Goal: Information Seeking & Learning: Learn about a topic

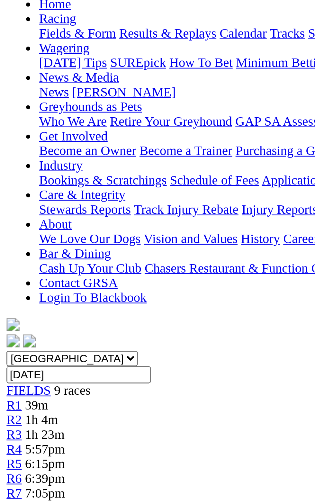
scroll to position [5, 0]
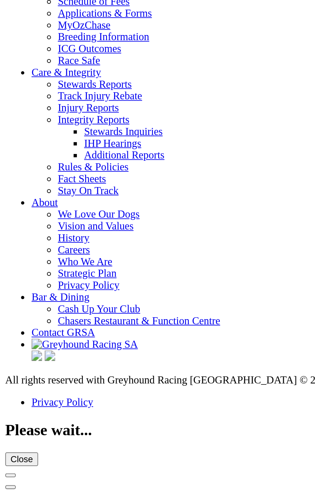
scroll to position [2231, 0]
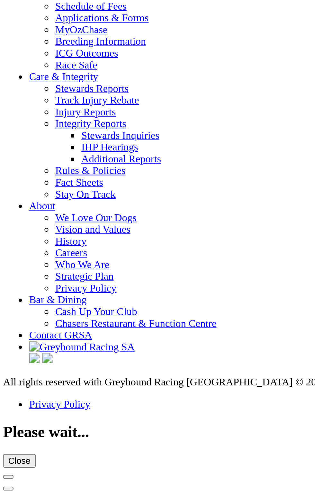
click at [28, 9] on link "Calendar" at bounding box center [37, 6] width 19 height 5
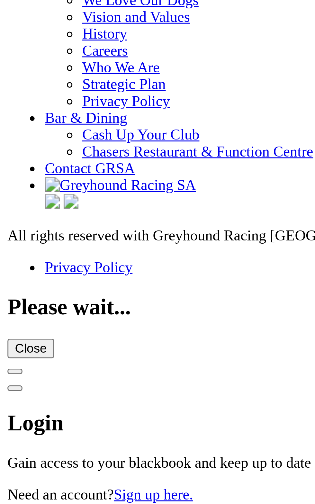
scroll to position [2231, 0]
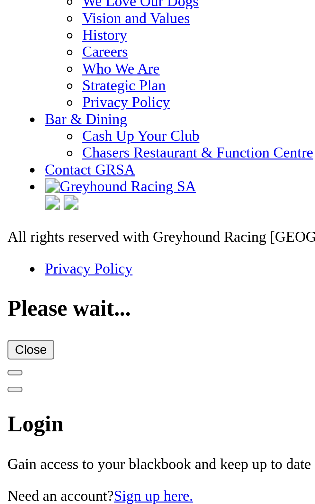
click at [28, 4] on link "Results & Replays" at bounding box center [47, 0] width 38 height 5
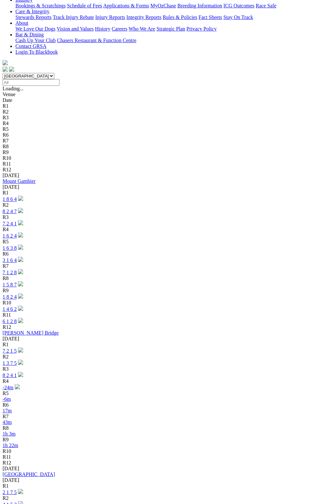
scroll to position [135, 0]
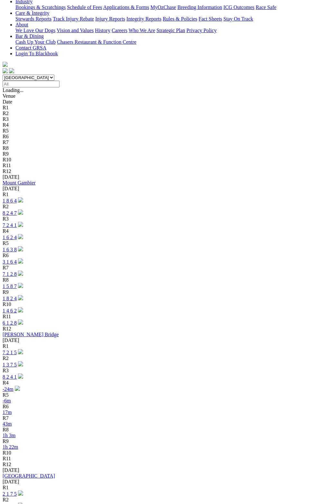
click at [17, 362] on link "1 3 7 5" at bounding box center [10, 364] width 14 height 5
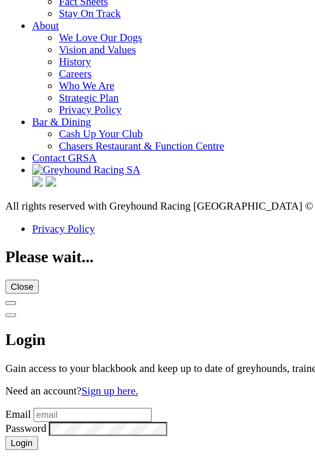
scroll to position [2231, 0]
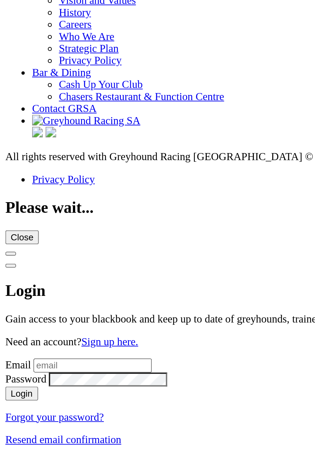
scroll to position [2233, 0]
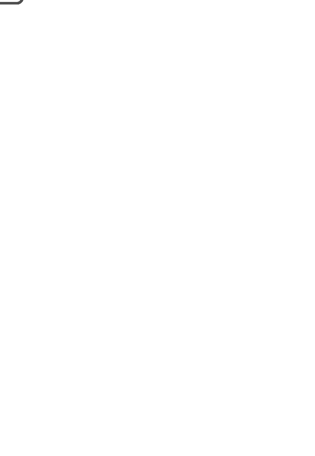
scroll to position [52, 0]
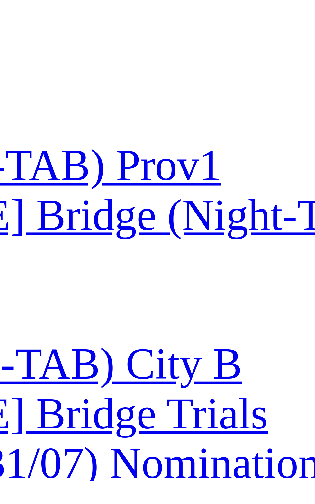
scroll to position [44, 0]
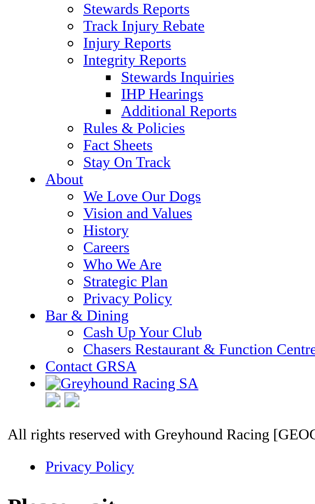
scroll to position [2193, 0]
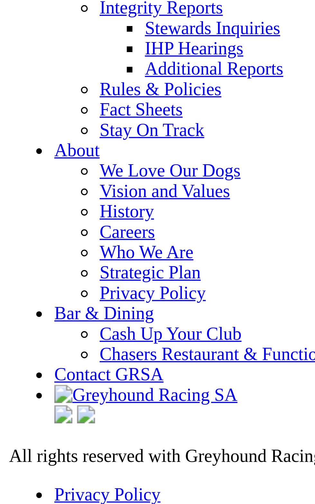
click at [28, 9] on link "Calendar" at bounding box center [37, 6] width 19 height 5
click at [28, 4] on link "Results & Replays" at bounding box center [47, 0] width 38 height 5
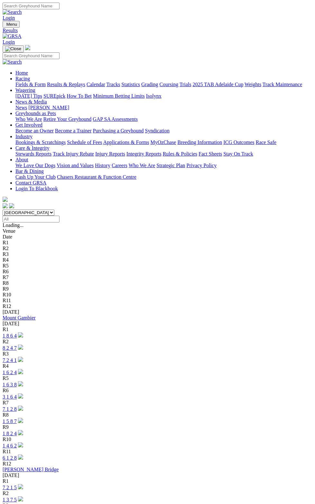
click at [23, 484] on img at bounding box center [20, 486] width 5 height 5
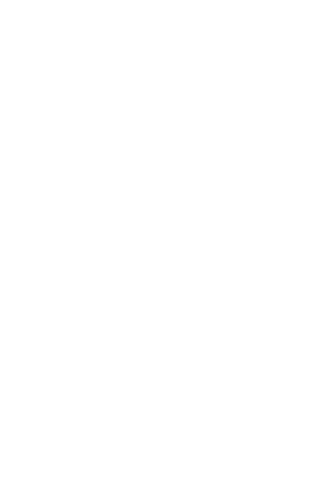
click at [23, 484] on img at bounding box center [20, 486] width 5 height 5
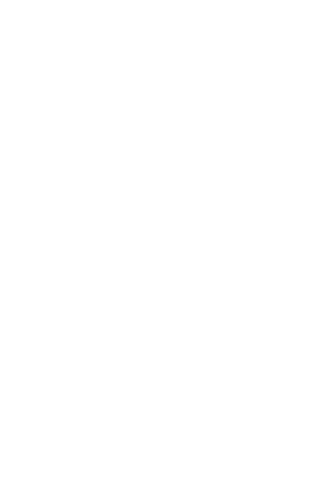
click at [23, 484] on img at bounding box center [20, 486] width 5 height 5
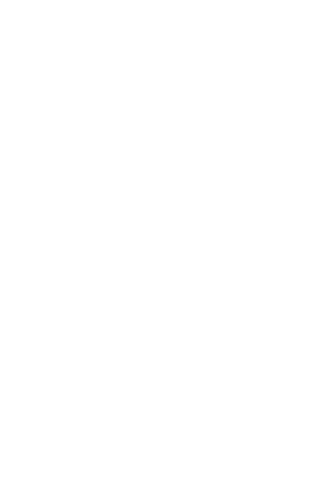
click at [0, 0] on div "Murray Bridge - Race 1" at bounding box center [0, 0] width 0 height 0
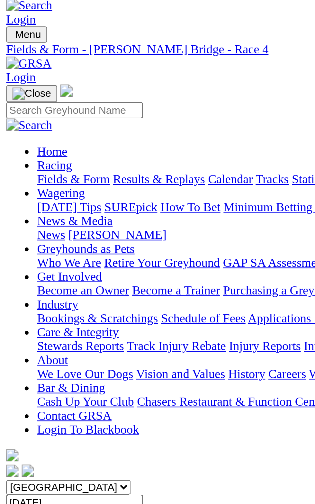
click at [9, 228] on link "R1" at bounding box center [6, 230] width 6 height 5
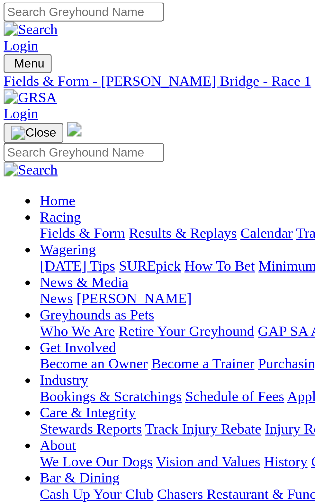
click at [9, 234] on span "R2" at bounding box center [6, 236] width 6 height 5
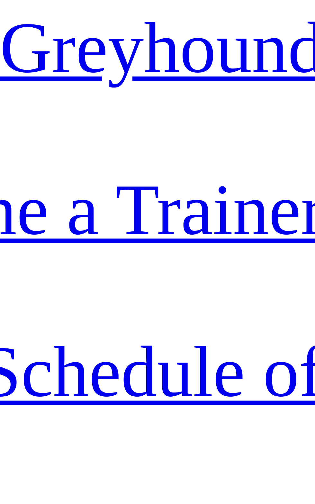
click at [81, 321] on div "Time: 5:21pm • Distance: 395m Grade: M" at bounding box center [158, 335] width 310 height 29
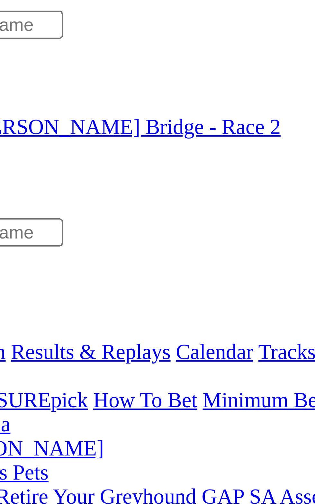
click at [9, 240] on span "R3" at bounding box center [6, 242] width 6 height 5
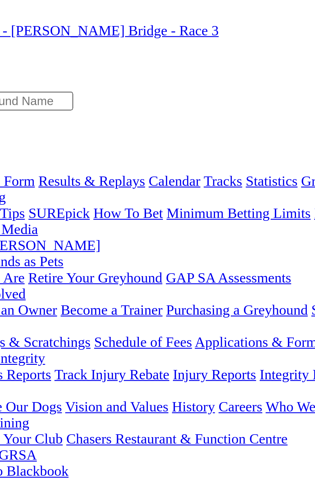
click at [9, 245] on span "R4" at bounding box center [6, 247] width 6 height 5
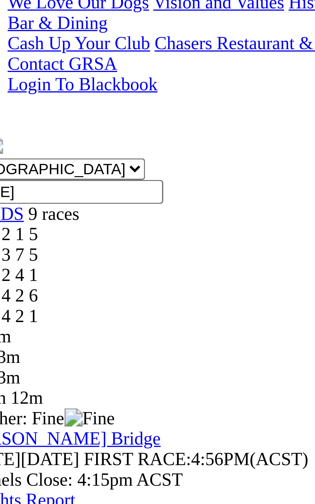
scroll to position [2, 0]
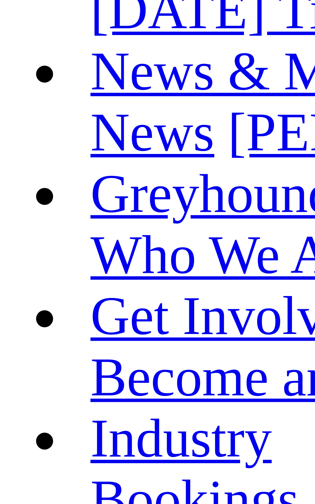
scroll to position [25, 0]
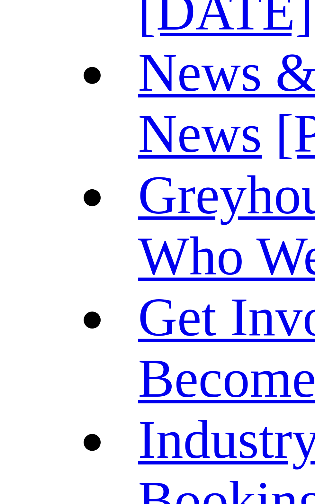
click at [9, 301] on span "R1" at bounding box center [6, 303] width 6 height 5
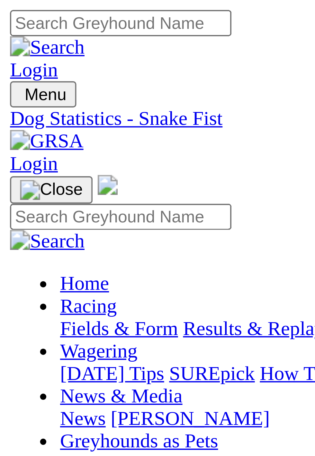
click at [61, 237] on span "Colour: Blue" at bounding box center [74, 239] width 27 height 5
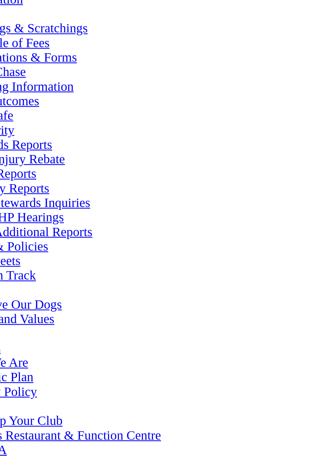
scroll to position [2235, 0]
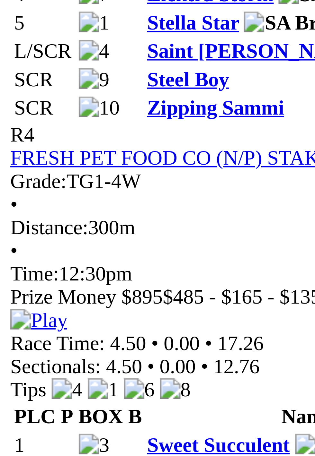
scroll to position [696, 0]
click at [27, 137] on img at bounding box center [24, 140] width 8 height 6
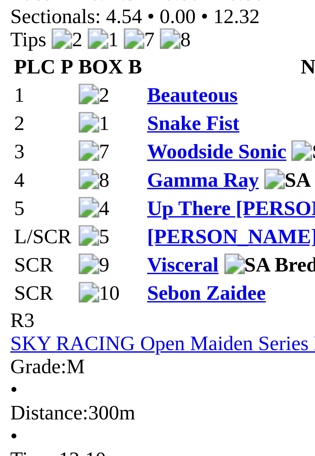
scroll to position [515, 0]
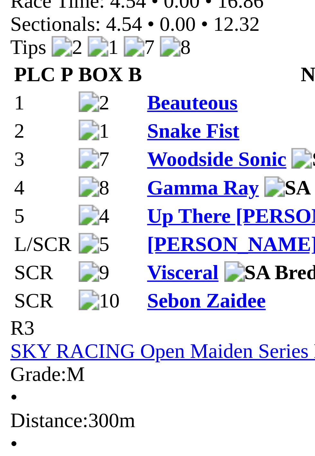
click at [78, 149] on th "Name" at bounding box center [76, 152] width 81 height 6
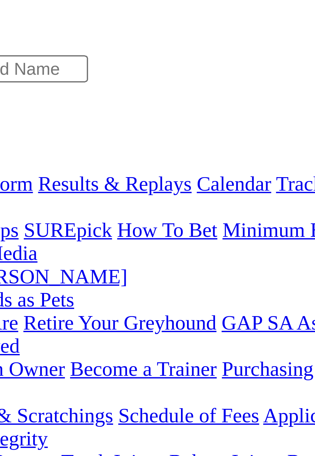
scroll to position [0, 0]
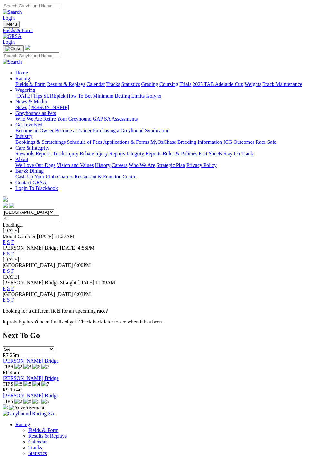
click at [14, 251] on link "F" at bounding box center [12, 253] width 3 height 5
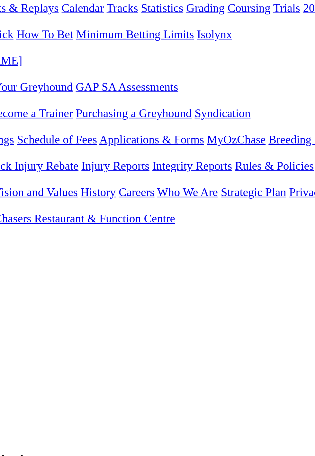
click at [148, 419] on td "1538" at bounding box center [155, 422] width 14 height 6
click at [163, 411] on td "NBT" at bounding box center [173, 414] width 20 height 6
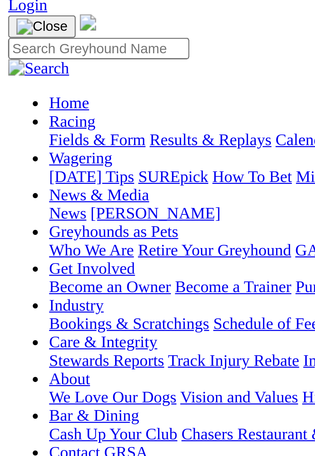
click at [9, 228] on span "R1" at bounding box center [6, 230] width 6 height 5
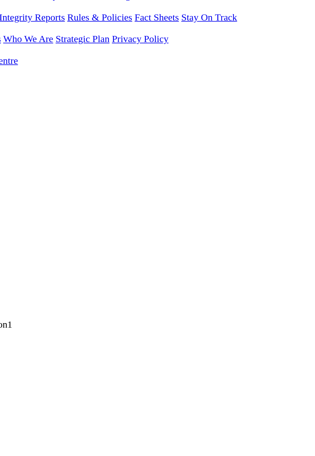
scroll to position [6, 0]
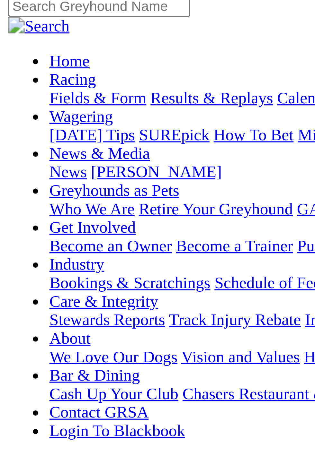
scroll to position [0, 0]
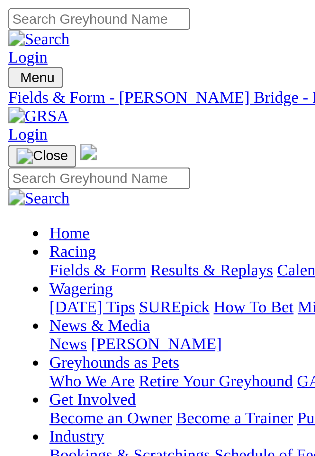
click at [24, 234] on span "1 3 7 5" at bounding box center [17, 236] width 14 height 5
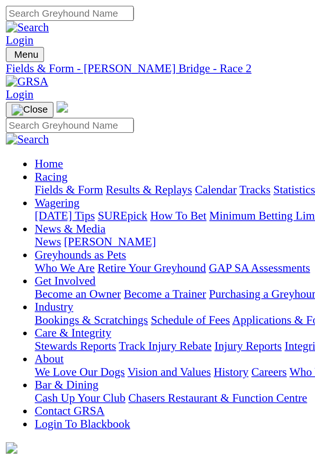
click at [9, 240] on link "R3" at bounding box center [6, 242] width 6 height 5
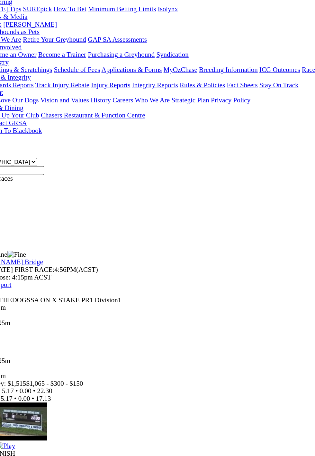
scroll to position [8, 0]
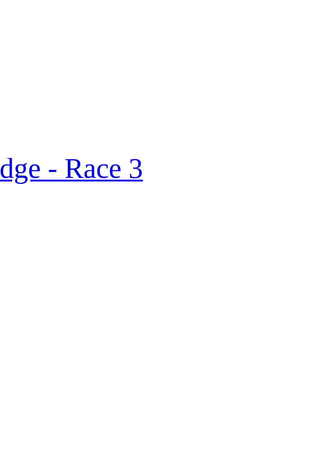
click at [9, 245] on link "R4" at bounding box center [6, 247] width 6 height 5
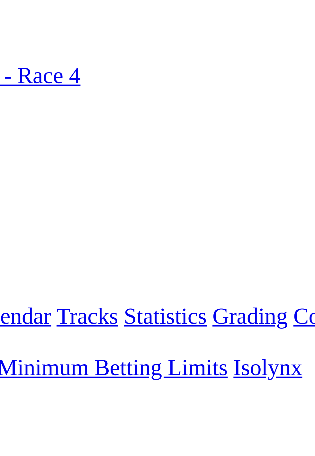
click at [24, 251] on span "6 4 2 1" at bounding box center [17, 253] width 14 height 5
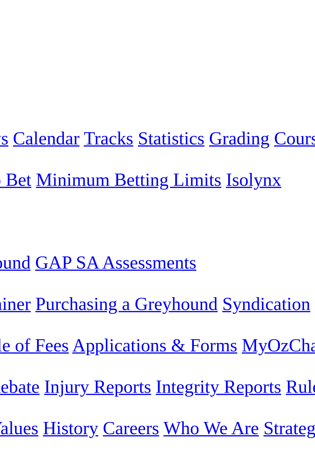
click at [9, 251] on link "R5" at bounding box center [6, 253] width 6 height 5
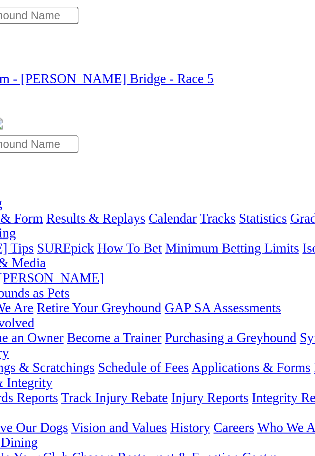
click at [24, 245] on span "8 4 2 6" at bounding box center [17, 247] width 14 height 5
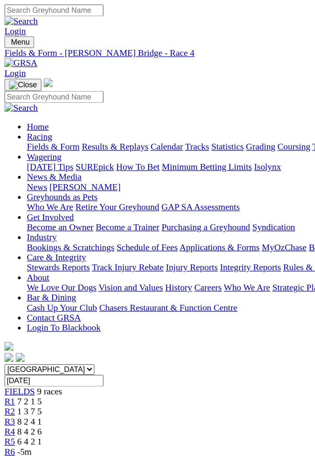
click at [90, 280] on div "Weather: Fine" at bounding box center [158, 283] width 310 height 6
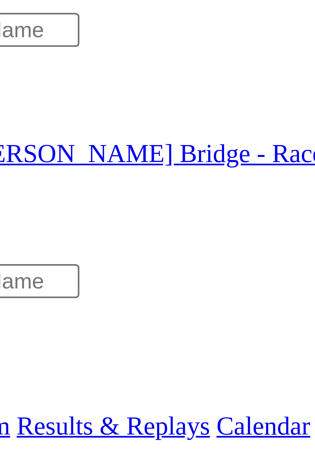
click at [9, 240] on span "R3" at bounding box center [6, 242] width 6 height 5
